Goal: Transaction & Acquisition: Purchase product/service

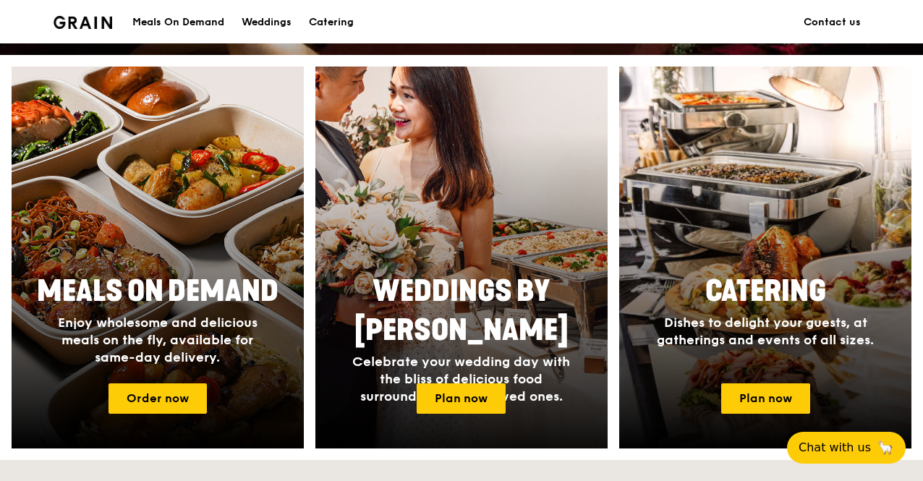
scroll to position [525, 0]
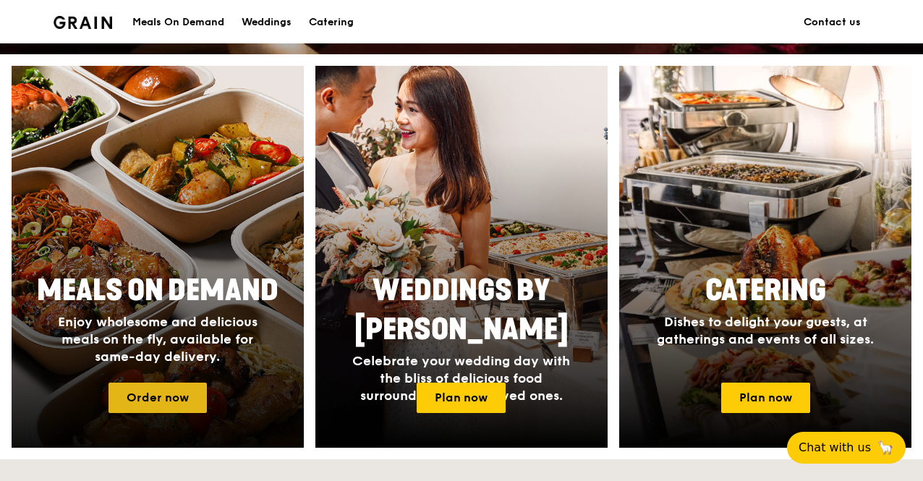
click at [185, 389] on link "Order now" at bounding box center [158, 398] width 98 height 30
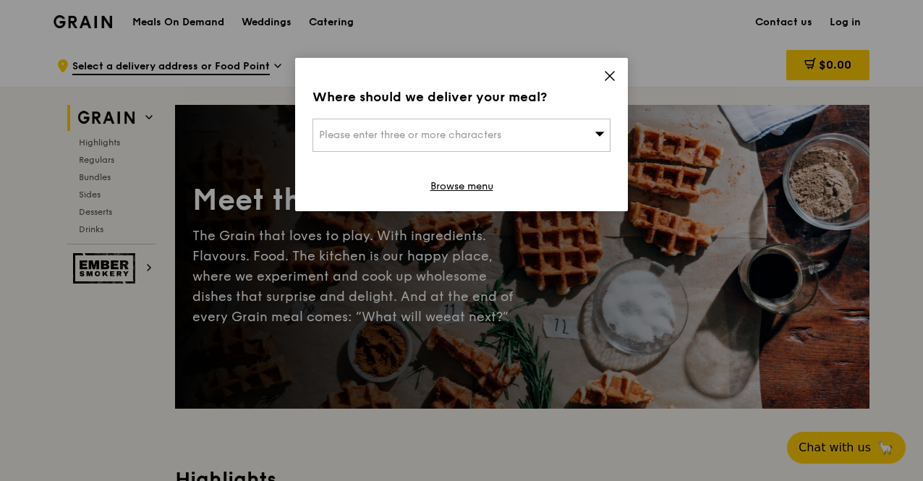
click at [515, 136] on div "Please enter three or more characters" at bounding box center [462, 135] width 298 height 33
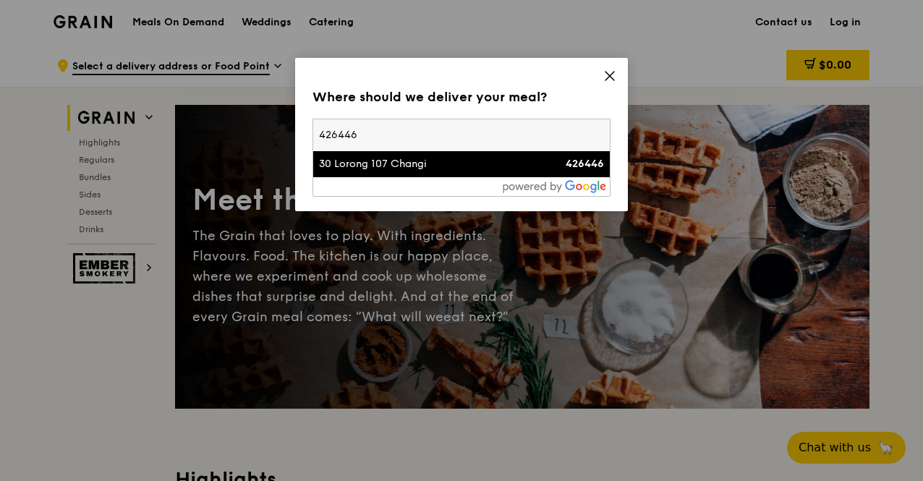
type input "426446"
click at [473, 157] on div "30 Lorong 107 Changi" at bounding box center [426, 164] width 214 height 14
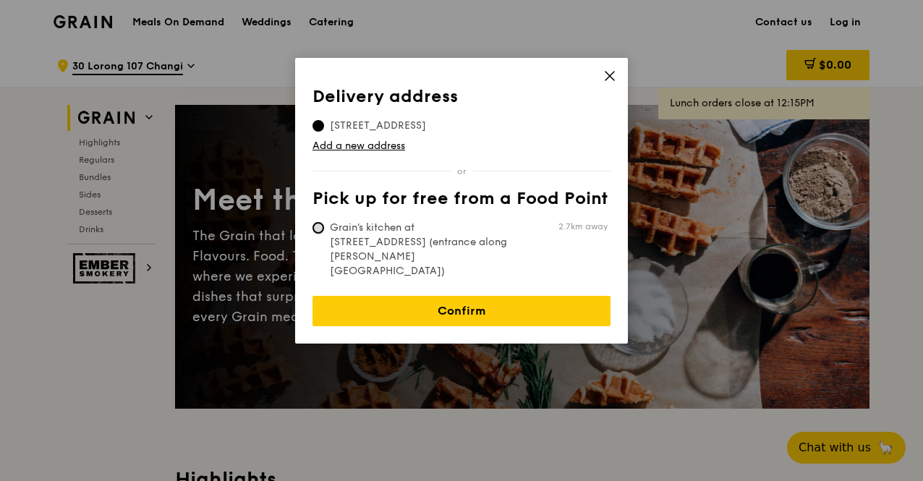
click at [317, 224] on input "Grain's kitchen at [STREET_ADDRESS] (entrance along [PERSON_NAME][GEOGRAPHIC_DA…" at bounding box center [319, 228] width 12 height 12
radio input "true"
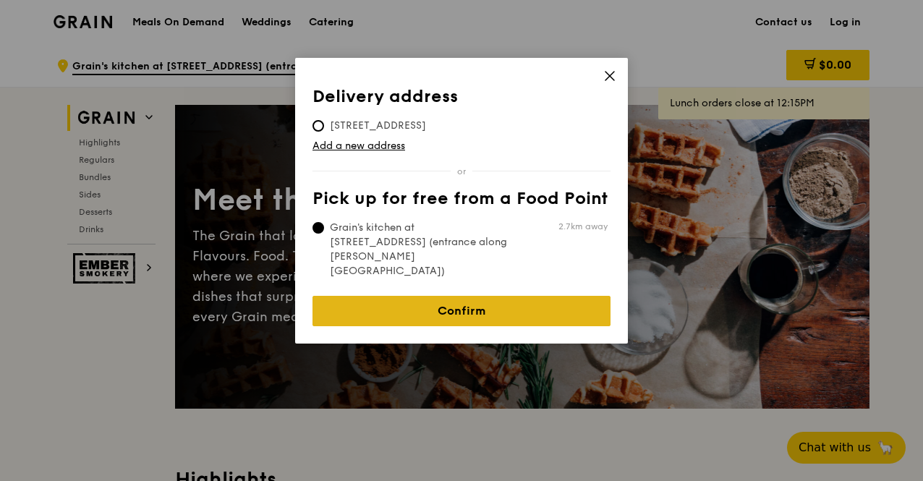
click at [522, 296] on link "Confirm" at bounding box center [462, 311] width 298 height 30
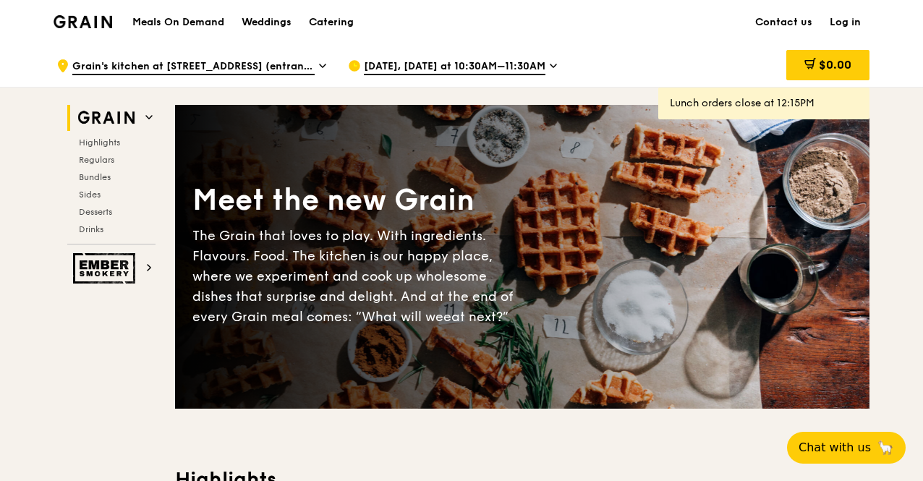
click at [437, 59] on span "[DATE], [DATE] at 10:30AM–11:30AM" at bounding box center [455, 67] width 182 height 16
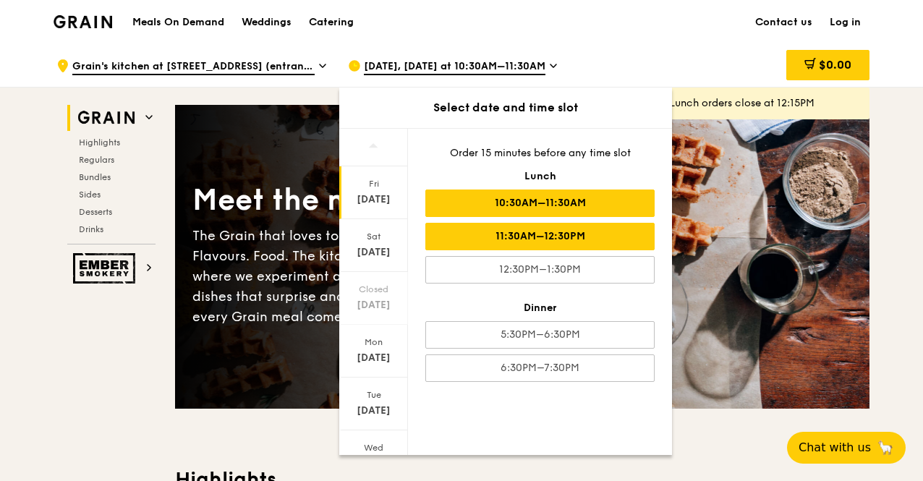
click at [499, 234] on div "11:30AM–12:30PM" at bounding box center [539, 236] width 229 height 27
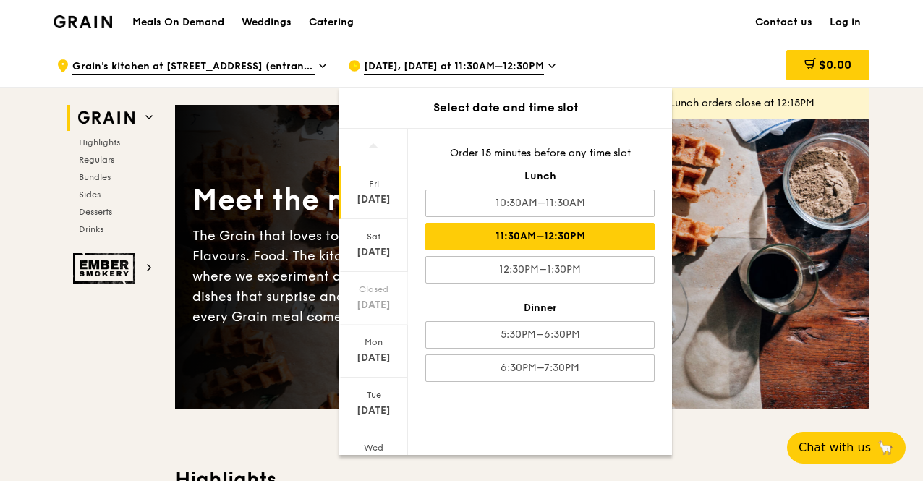
click at [627, 45] on div "[DATE], [DATE] at 11:30AM–12:30PM Select date and time slot [DATE] [DATE] Close…" at bounding box center [482, 65] width 292 height 43
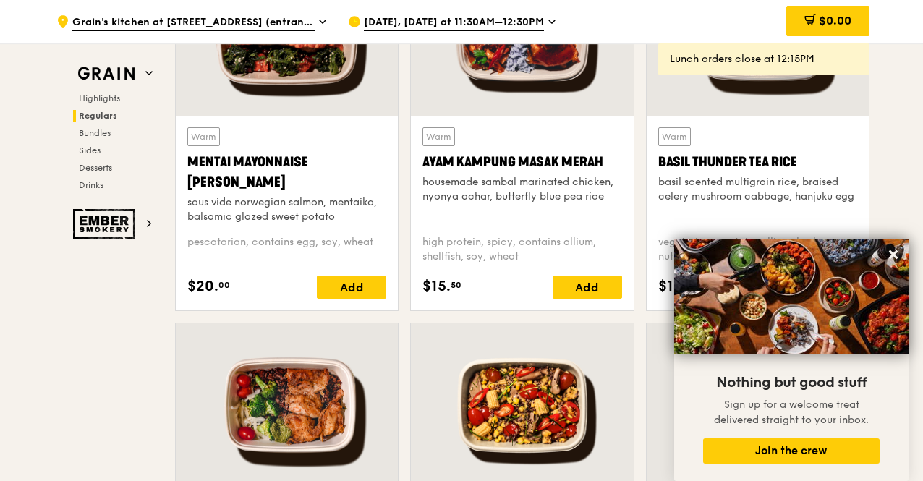
scroll to position [1383, 0]
